Goal: Find specific page/section: Find specific page/section

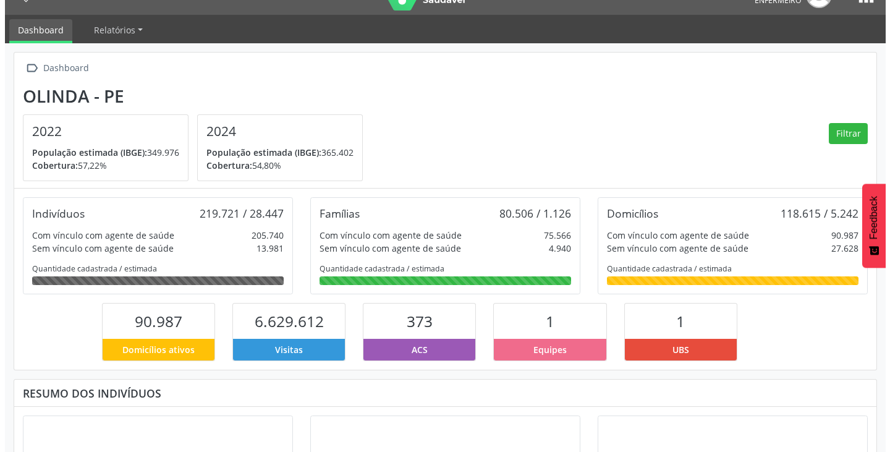
scroll to position [65, 0]
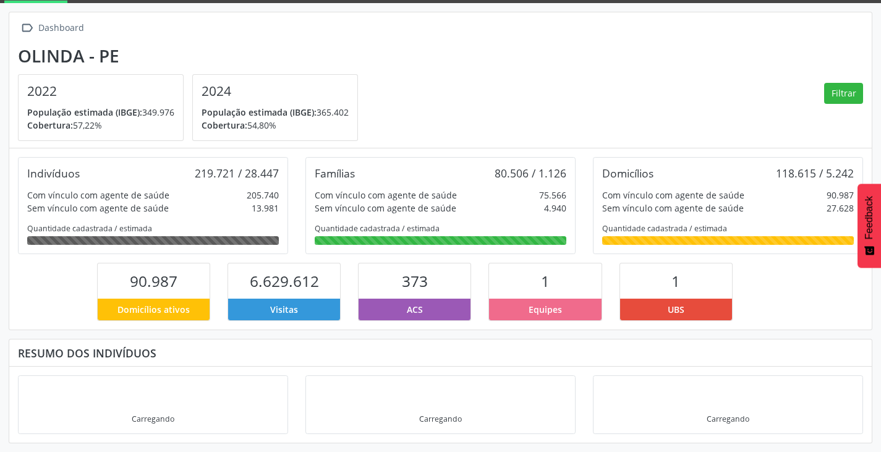
click at [430, 313] on div "ACS" at bounding box center [414, 309] width 112 height 22
click at [848, 97] on button "Filtrar" at bounding box center [843, 93] width 39 height 21
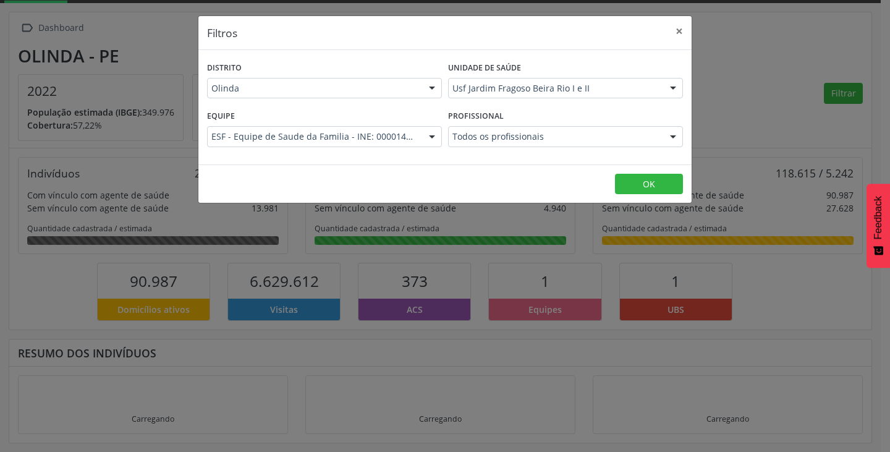
click at [672, 139] on div at bounding box center [673, 137] width 19 height 21
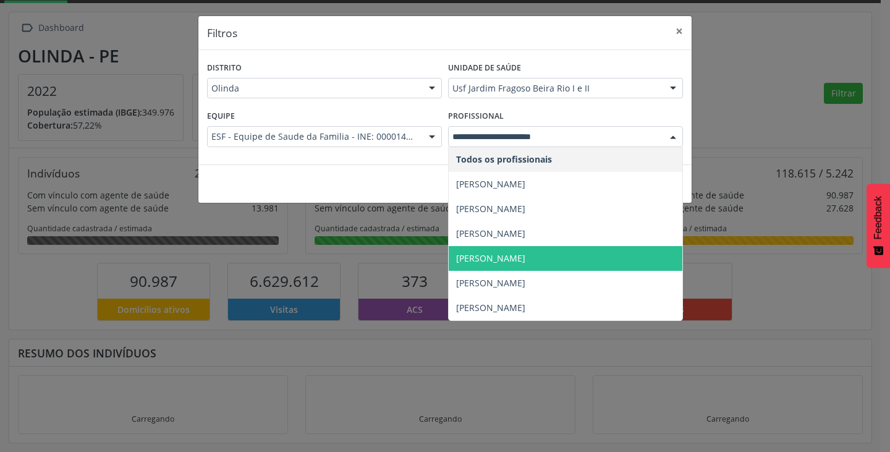
click at [599, 250] on span "[PERSON_NAME]" at bounding box center [566, 258] width 234 height 25
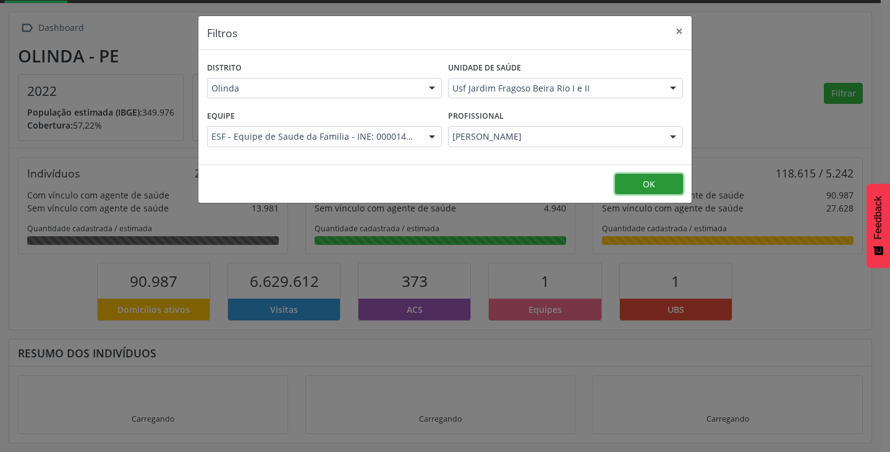
click at [627, 185] on button "OK" at bounding box center [649, 184] width 68 height 21
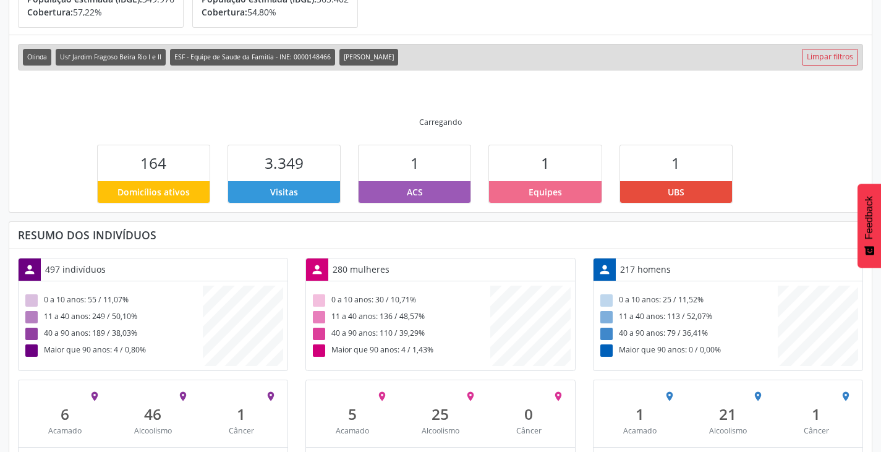
scroll to position [207, 0]
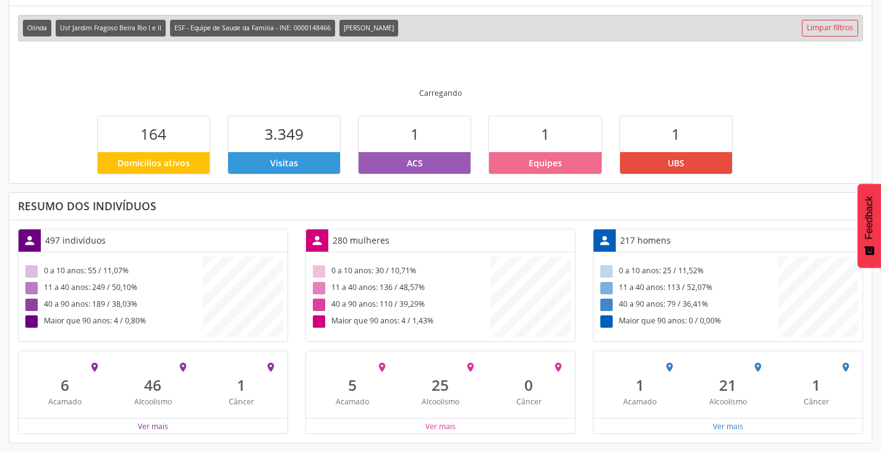
click at [263, 154] on div "Visitas" at bounding box center [284, 163] width 112 height 22
click at [138, 429] on button "Ver mais" at bounding box center [153, 426] width 32 height 12
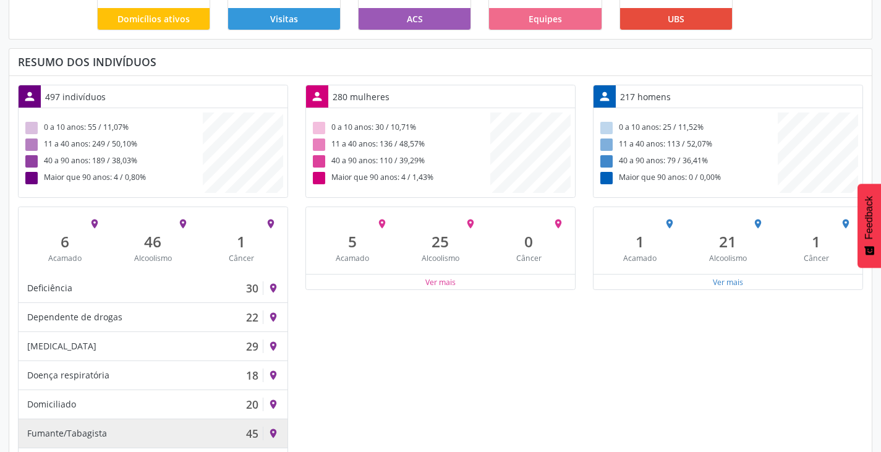
scroll to position [434, 0]
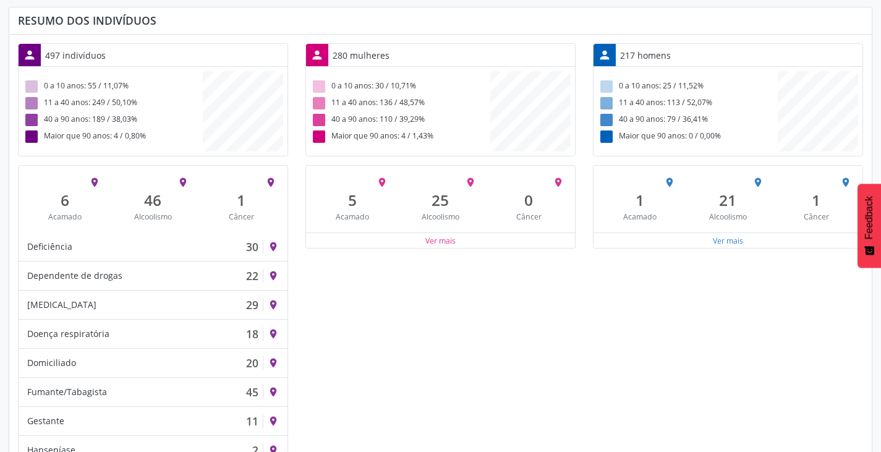
click at [457, 240] on div "Ver mais" at bounding box center [440, 239] width 269 height 15
click at [434, 242] on button "Ver mais" at bounding box center [441, 241] width 32 height 12
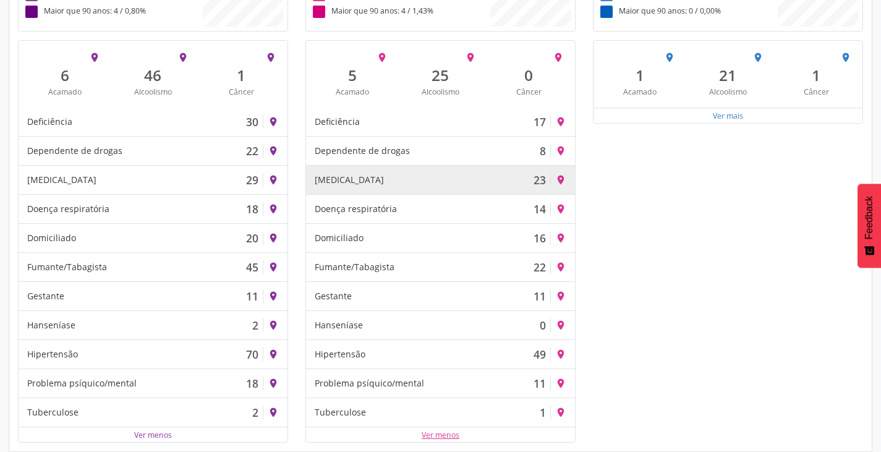
scroll to position [567, 0]
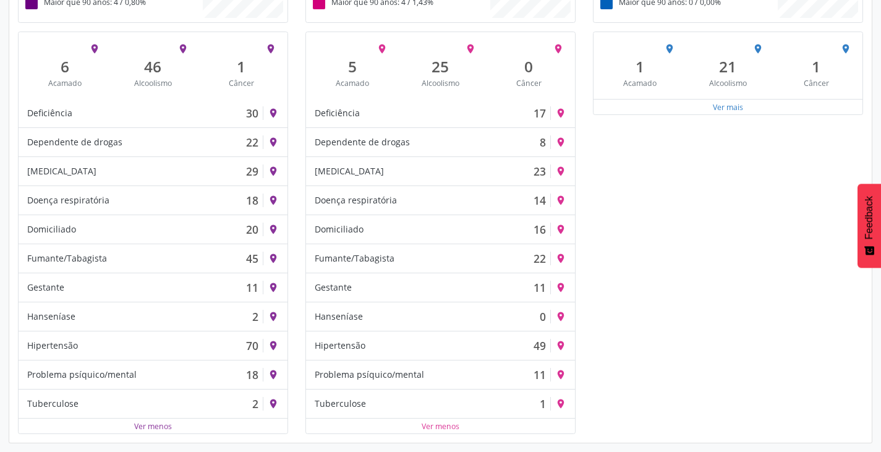
click at [709, 103] on div "Ver mais" at bounding box center [727, 106] width 269 height 15
click at [720, 111] on button "Ver mais" at bounding box center [728, 107] width 32 height 12
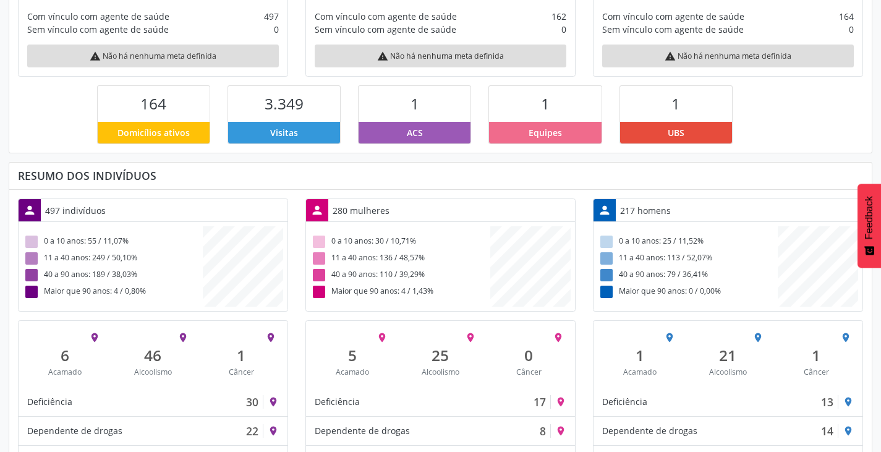
scroll to position [258, 0]
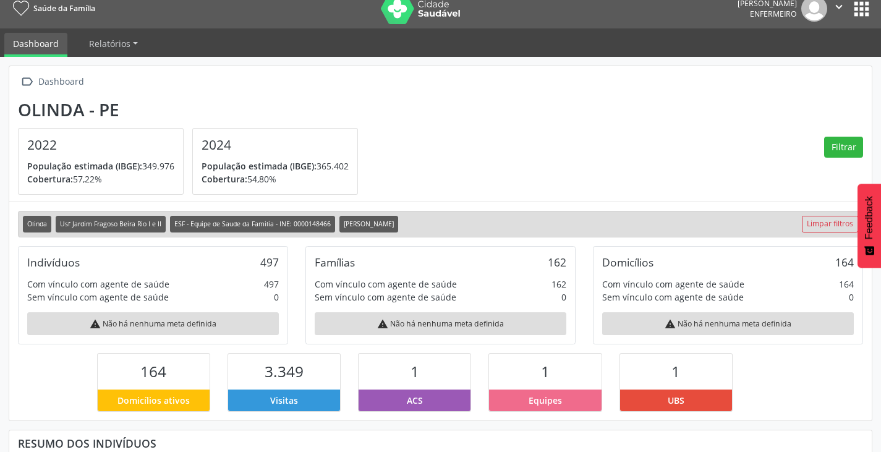
click at [866, 16] on button "apps" at bounding box center [861, 9] width 22 height 22
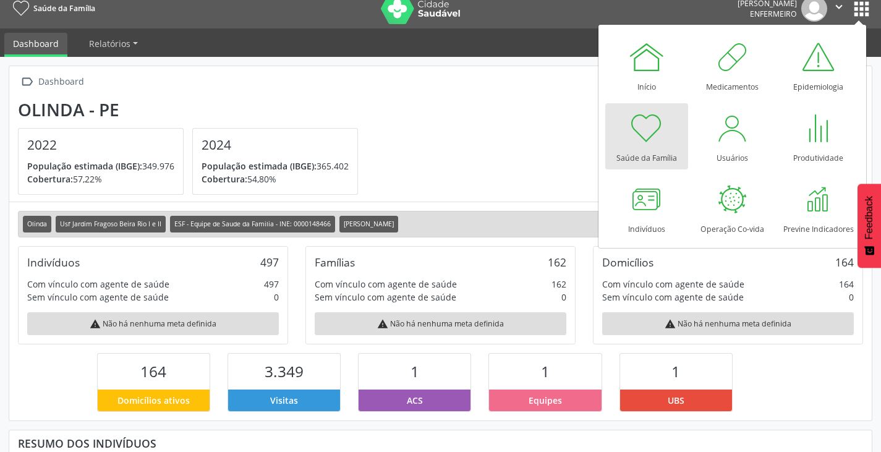
click at [478, 138] on section "Olinda - PE 2022 População estimada (IBGE): 349.976 [GEOGRAPHIC_DATA]: 57,22% 2…" at bounding box center [440, 147] width 845 height 96
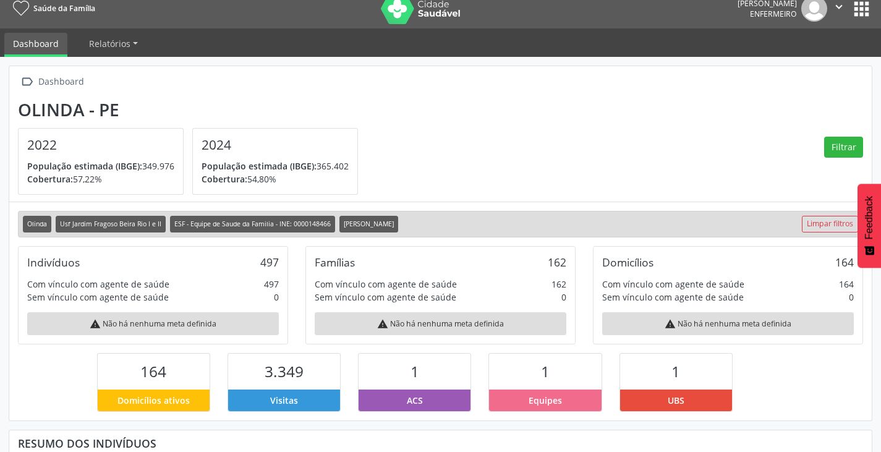
click at [48, 46] on link "Dashboard" at bounding box center [35, 45] width 63 height 24
click at [133, 43] on link "Relatórios" at bounding box center [113, 44] width 66 height 22
click at [249, 85] on div " Dashboard" at bounding box center [440, 82] width 845 height 18
click at [133, 40] on link "Relatórios" at bounding box center [113, 44] width 66 height 22
click at [275, 78] on div " Dashboard" at bounding box center [440, 82] width 845 height 18
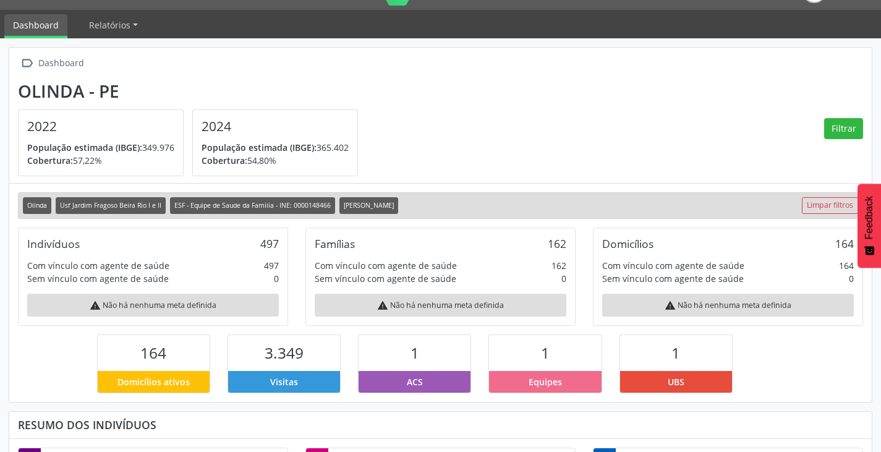
scroll to position [0, 0]
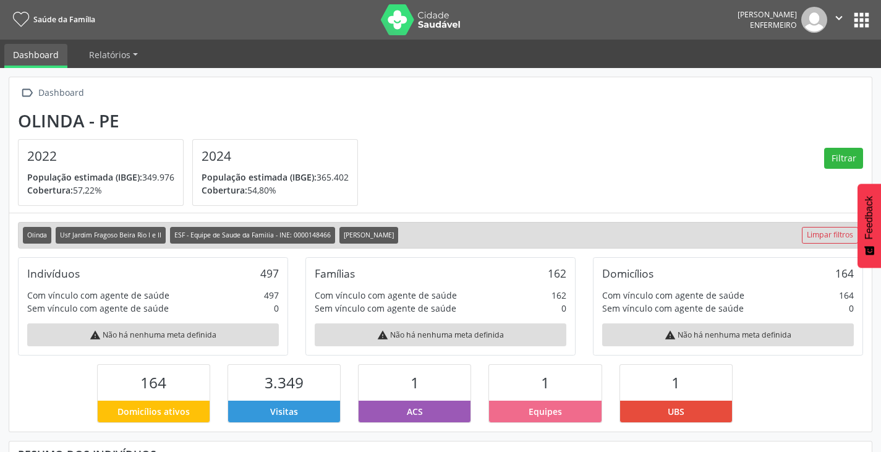
click at [840, 19] on icon "" at bounding box center [839, 18] width 14 height 14
click at [771, 124] on section "Olinda - PE 2022 População estimada (IBGE): 349.976 [GEOGRAPHIC_DATA]: 57,22% 2…" at bounding box center [440, 159] width 845 height 96
click at [862, 24] on button "apps" at bounding box center [861, 20] width 22 height 22
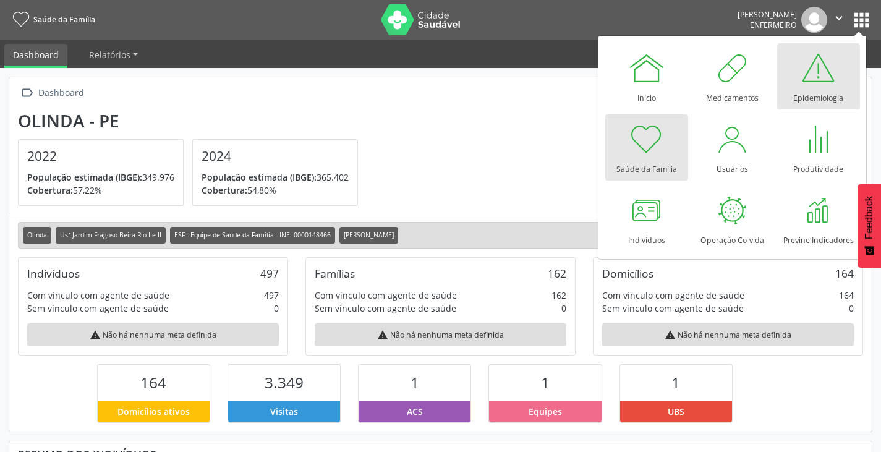
click at [814, 78] on div at bounding box center [818, 67] width 37 height 37
